Goal: Find specific page/section: Find specific page/section

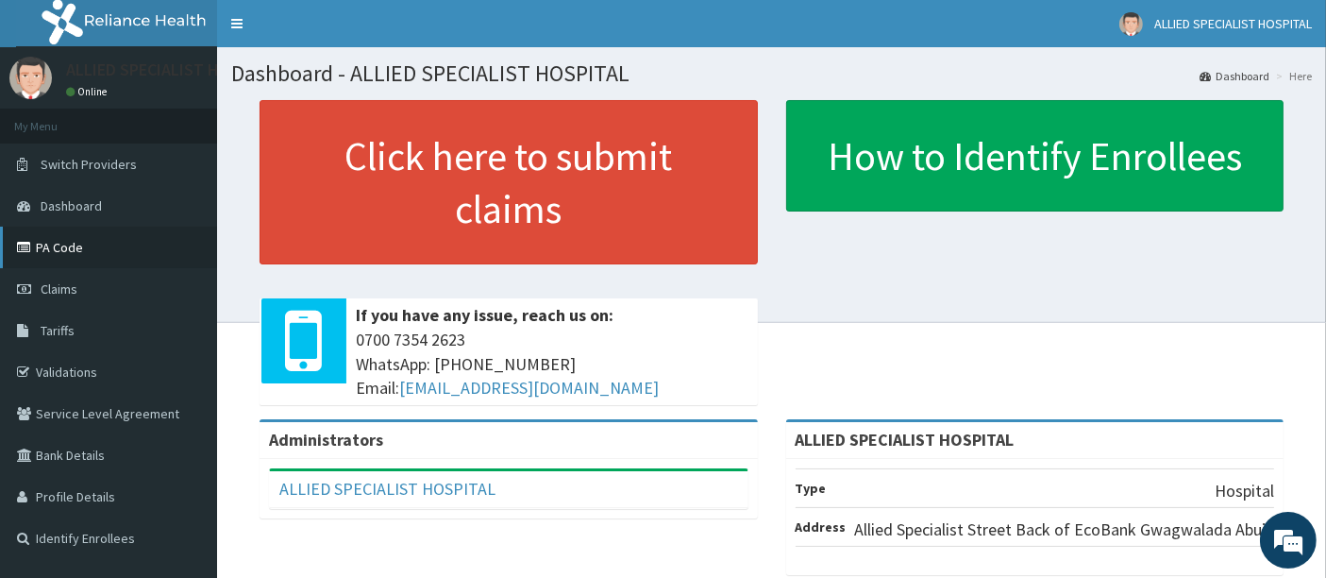
click at [80, 239] on link "PA Code" at bounding box center [108, 248] width 217 height 42
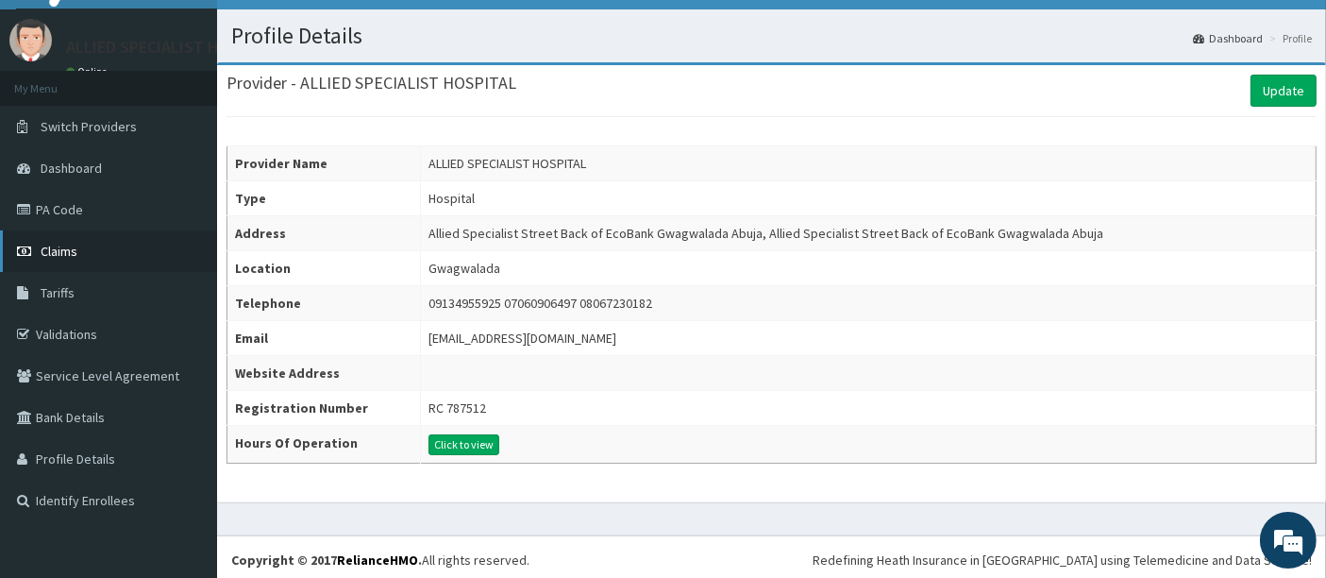
click at [64, 245] on span "Claims" at bounding box center [59, 251] width 37 height 17
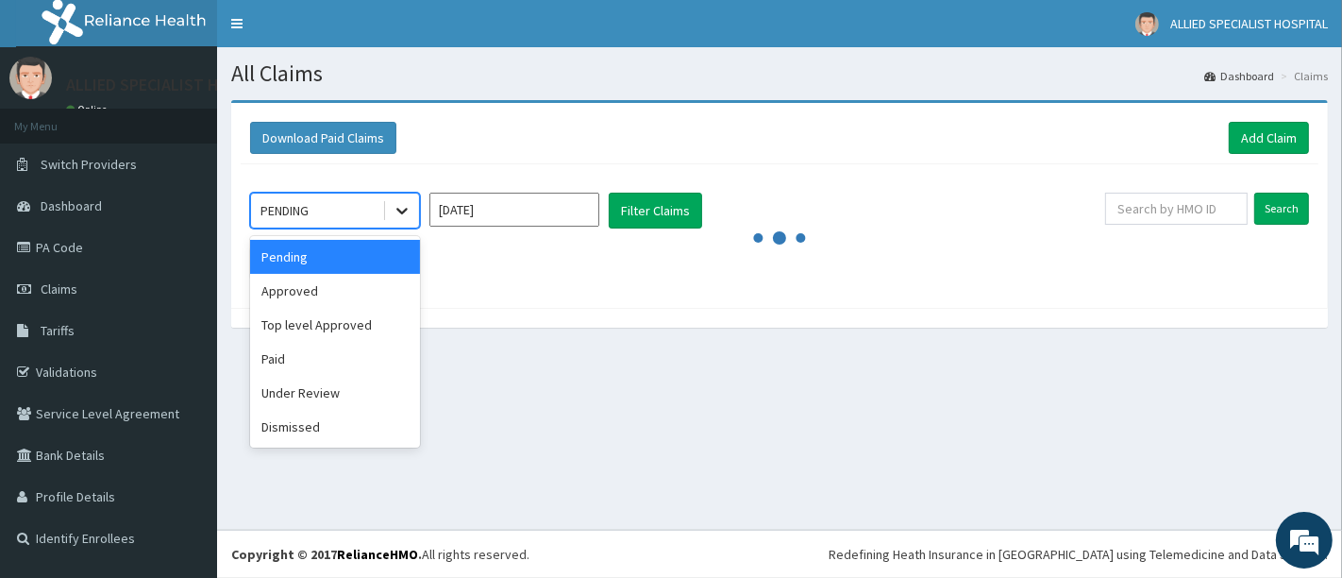
click at [407, 214] on icon at bounding box center [402, 210] width 19 height 19
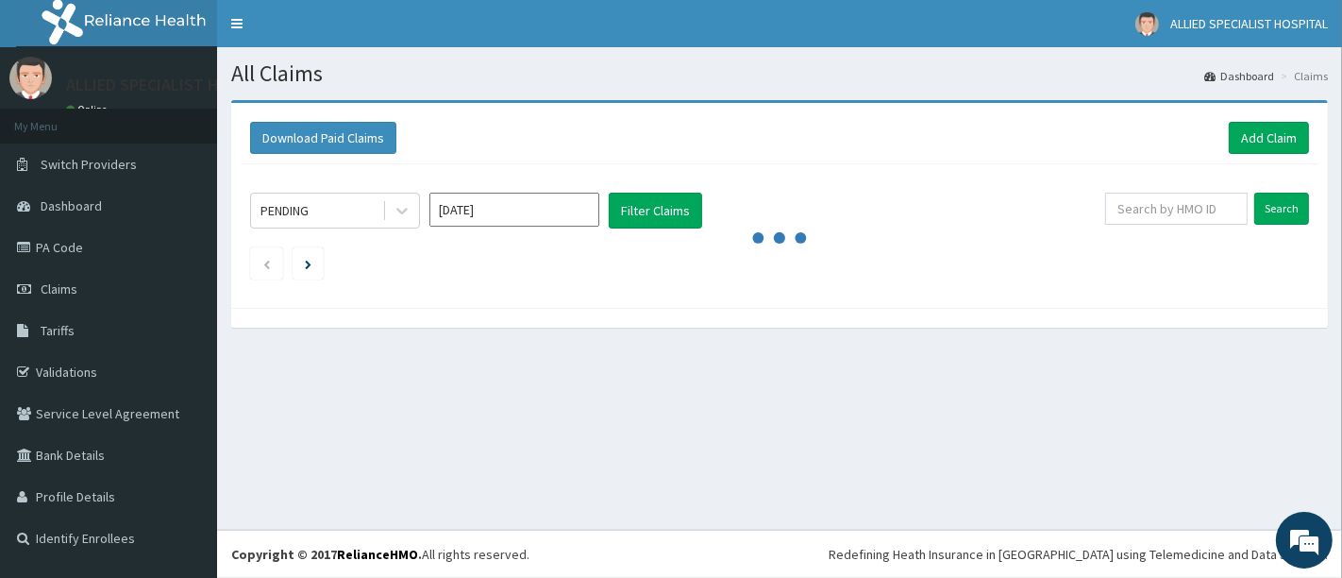
click at [464, 425] on div "All Claims Dashboard Claims Download Paid Claims Add Claim × Note you can only …" at bounding box center [779, 288] width 1125 height 482
click at [491, 219] on input "Aug 2025" at bounding box center [515, 210] width 170 height 34
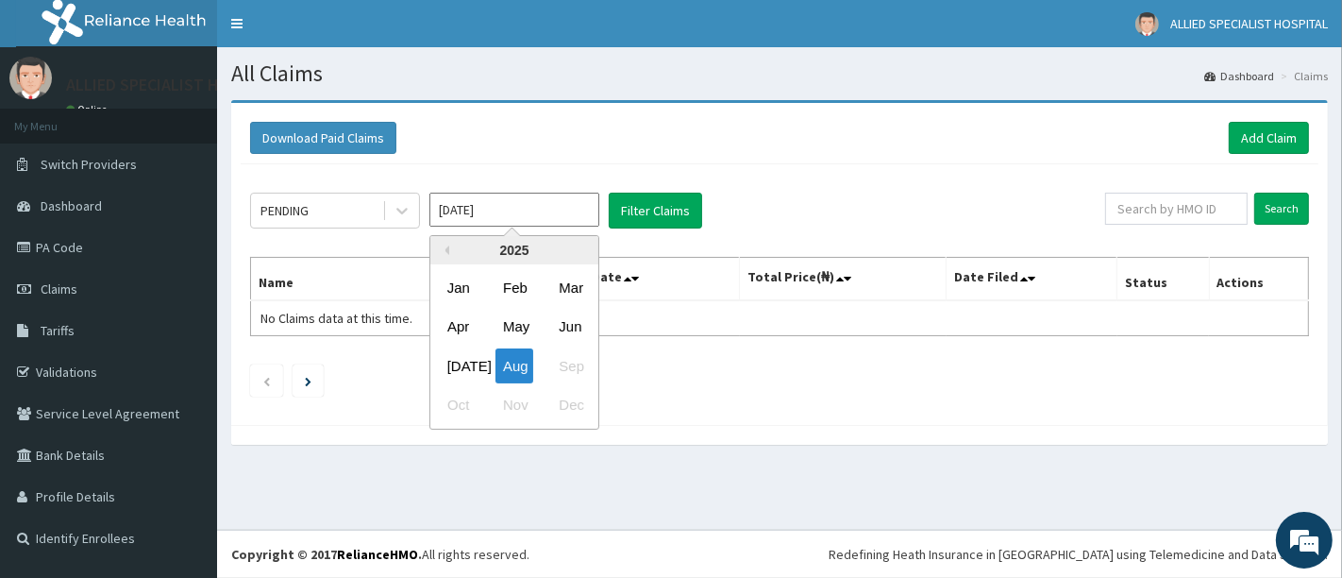
click at [706, 360] on div "PENDING Aug 2025 Previous Year 2025 Jan Feb Mar Apr May Jun Jul Aug Sep Oct Nov…" at bounding box center [780, 289] width 1078 height 251
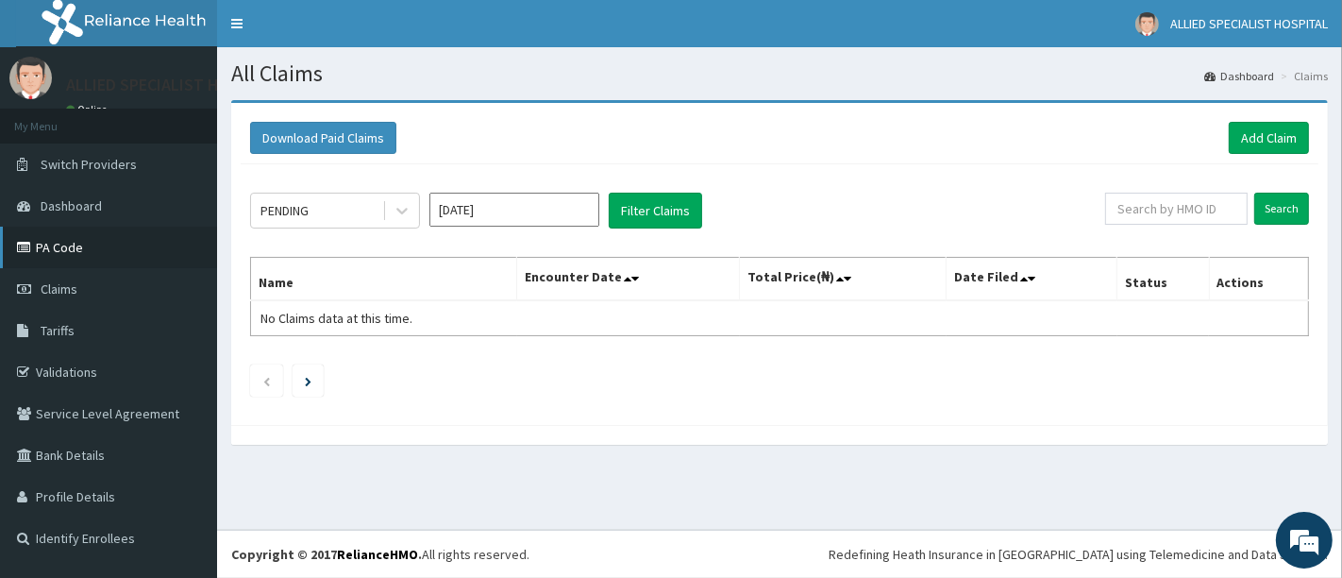
click at [140, 261] on link "PA Code" at bounding box center [108, 248] width 217 height 42
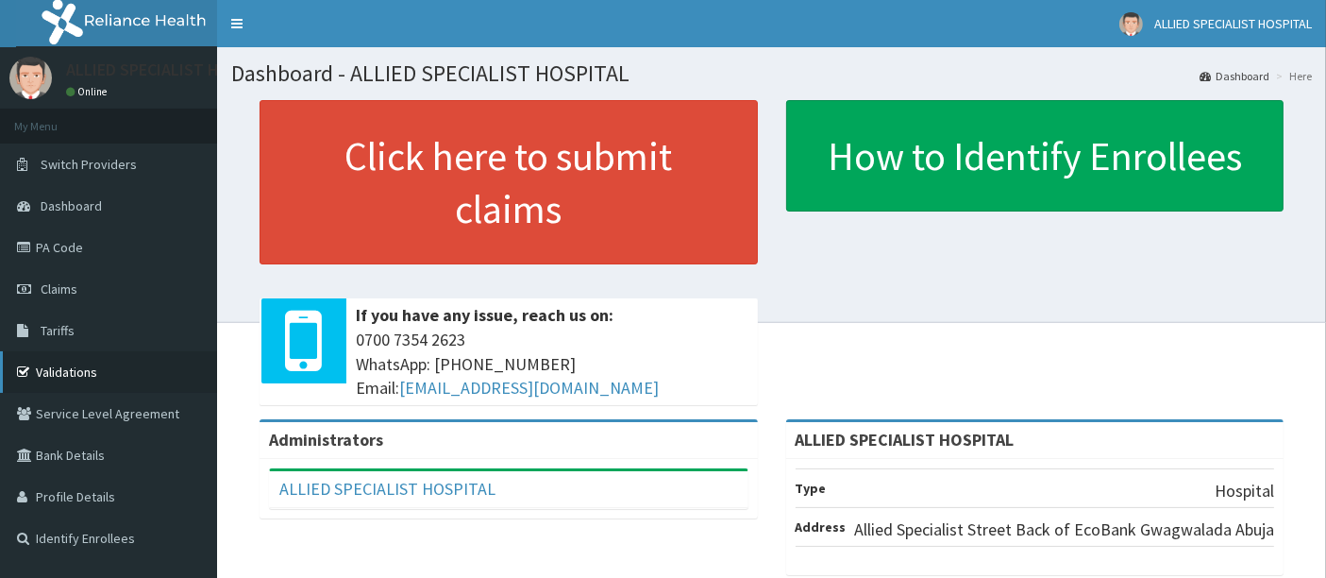
click at [107, 366] on link "Validations" at bounding box center [108, 372] width 217 height 42
